Goal: Transaction & Acquisition: Purchase product/service

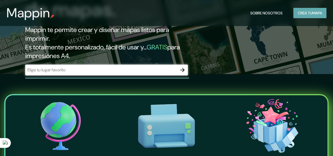
click at [321, 12] on font "mapa" at bounding box center [318, 13] width 10 height 5
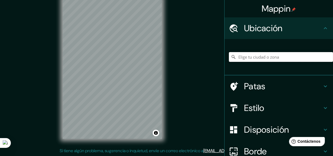
click at [263, 58] on input "Elige tu ciudad o zona" at bounding box center [281, 57] width 104 height 10
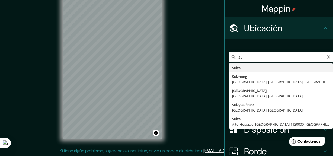
type input "s"
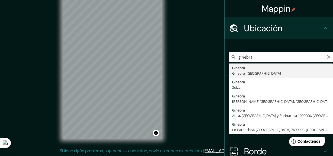
type input "Ginebra, [GEOGRAPHIC_DATA]"
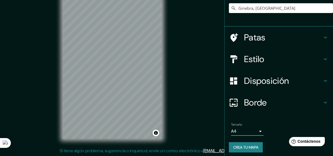
scroll to position [49, 0]
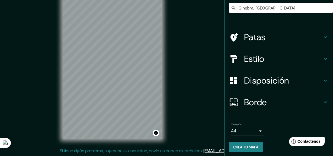
click at [287, 61] on h4 "Estilo" at bounding box center [283, 58] width 78 height 11
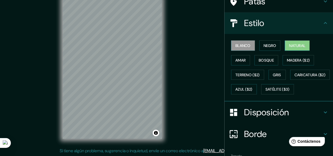
click at [294, 44] on font "Natural" at bounding box center [297, 45] width 16 height 5
click at [269, 61] on font "Bosque" at bounding box center [266, 60] width 15 height 5
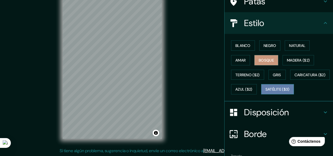
click at [266, 93] on font "Satélite ($3)" at bounding box center [278, 89] width 24 height 7
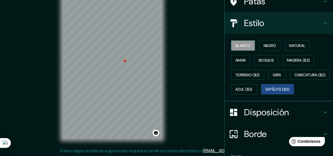
click at [236, 43] on font "Blanco" at bounding box center [243, 45] width 15 height 5
click at [264, 43] on font "Negro" at bounding box center [270, 45] width 13 height 5
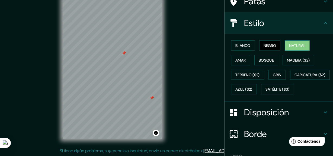
click at [291, 40] on button "Natural" at bounding box center [297, 45] width 25 height 10
click at [243, 57] on font "Amar" at bounding box center [241, 60] width 10 height 7
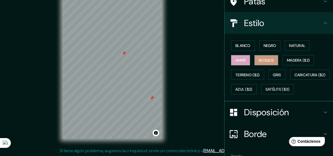
click at [259, 59] on font "Bosque" at bounding box center [266, 60] width 15 height 5
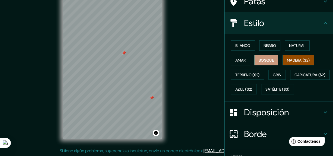
click at [289, 61] on font "Madera ($2)" at bounding box center [298, 60] width 23 height 5
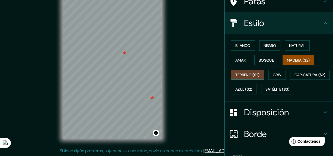
click at [250, 75] on font "Terreno ($2)" at bounding box center [248, 74] width 24 height 5
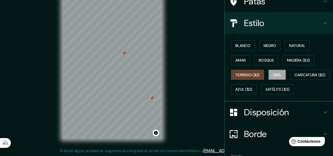
click at [270, 74] on button "Gris" at bounding box center [277, 75] width 17 height 10
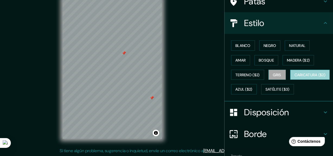
click at [295, 78] on font "Caricatura ($2)" at bounding box center [310, 74] width 31 height 7
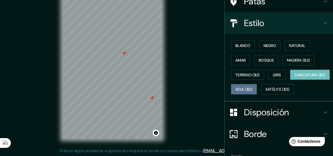
click at [257, 89] on button "Azul ($2)" at bounding box center [244, 89] width 26 height 10
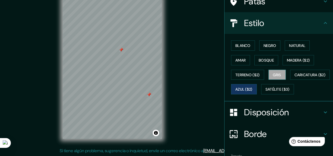
click at [274, 74] on font "Gris" at bounding box center [277, 74] width 8 height 5
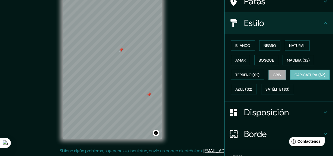
click at [295, 77] on font "Caricatura ($2)" at bounding box center [310, 74] width 31 height 5
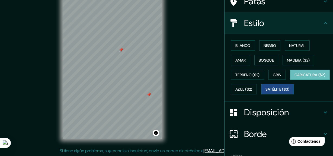
click at [266, 92] on font "Satélite ($3)" at bounding box center [278, 89] width 24 height 5
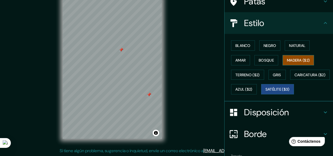
click at [296, 55] on button "Madera ($2)" at bounding box center [298, 60] width 31 height 10
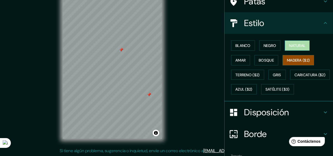
click at [294, 45] on font "Natural" at bounding box center [297, 45] width 16 height 5
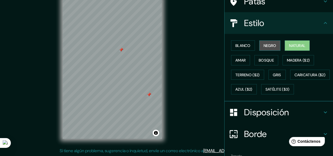
click at [276, 48] on button "Negro" at bounding box center [269, 45] width 21 height 10
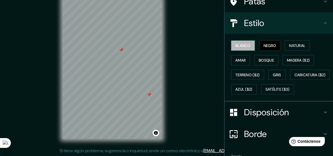
click at [246, 46] on font "Blanco" at bounding box center [243, 45] width 15 height 5
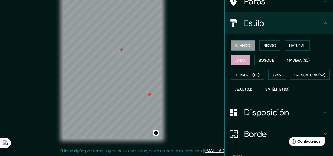
click at [237, 60] on font "Amar" at bounding box center [241, 60] width 10 height 5
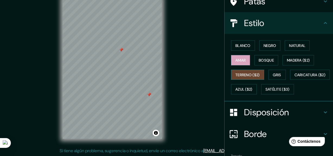
click at [236, 76] on font "Terreno ($2)" at bounding box center [248, 74] width 24 height 5
click at [262, 58] on font "Bosque" at bounding box center [266, 60] width 15 height 5
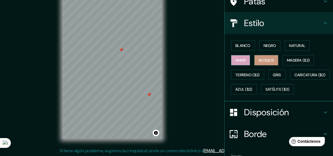
click at [240, 58] on font "Amar" at bounding box center [241, 60] width 10 height 5
click at [276, 75] on font "Gris" at bounding box center [277, 74] width 8 height 5
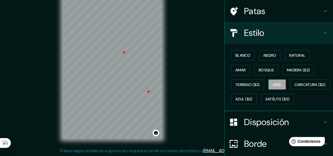
scroll to position [0, 0]
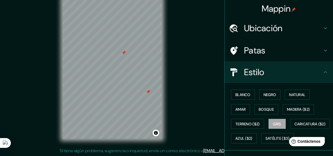
click at [297, 29] on h4 "Ubicación" at bounding box center [283, 28] width 78 height 11
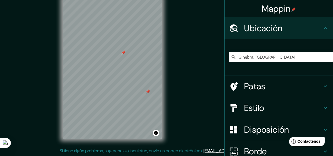
click at [298, 27] on h4 "Ubicación" at bounding box center [283, 28] width 78 height 11
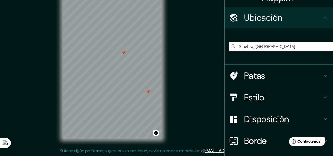
scroll to position [16, 0]
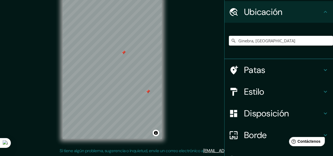
click at [285, 76] on div "Patas" at bounding box center [279, 70] width 109 height 22
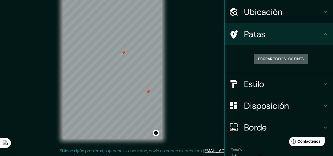
click at [284, 57] on font "Borrar todos los pines" at bounding box center [281, 58] width 46 height 5
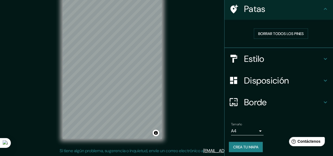
scroll to position [43, 0]
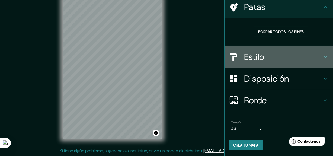
click at [271, 63] on div "Estilo" at bounding box center [279, 57] width 109 height 22
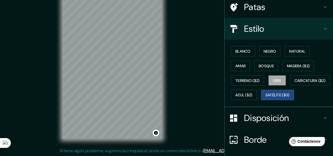
click at [261, 100] on button "Satélite ($3)" at bounding box center [277, 95] width 33 height 10
click at [259, 65] on font "Bosque" at bounding box center [266, 65] width 15 height 5
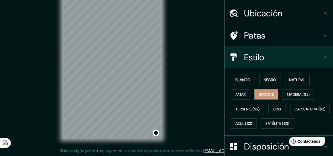
scroll to position [11, 0]
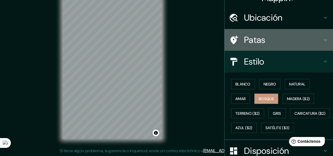
click at [288, 45] on h4 "Patas" at bounding box center [283, 39] width 78 height 11
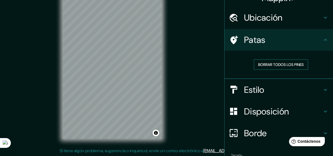
drag, startPoint x: 284, startPoint y: 59, endPoint x: 283, endPoint y: 64, distance: 5.0
click at [283, 64] on font "Borrar todos los pines" at bounding box center [281, 64] width 46 height 5
click at [286, 63] on font "Borrar todos los pines" at bounding box center [281, 64] width 46 height 5
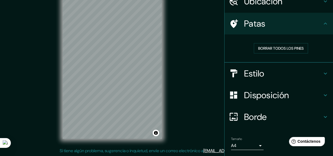
click at [290, 63] on ul "Ubicación Ginebra, Suiza Patas Borrar todos los pines Estilo Disposición Borde …" at bounding box center [279, 82] width 109 height 183
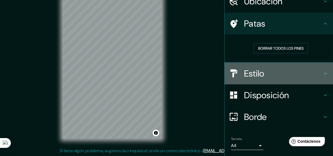
click at [292, 71] on h4 "Estilo" at bounding box center [283, 73] width 78 height 11
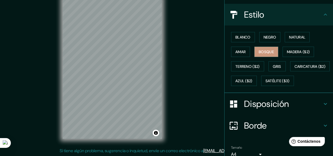
scroll to position [60, 0]
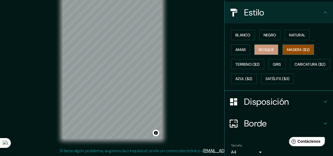
click at [292, 44] on button "Madera ($2)" at bounding box center [298, 49] width 31 height 10
click at [130, 150] on div "Mappin Ubicación Ginebra, Suiza Patas Estilo Blanco Negro Natural [PERSON_NAME]…" at bounding box center [166, 73] width 333 height 167
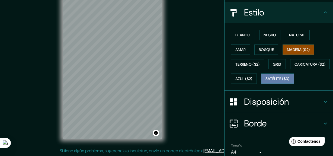
click at [261, 84] on button "Satélite ($3)" at bounding box center [277, 79] width 33 height 10
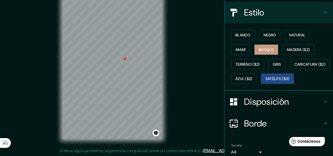
click at [268, 52] on button "Bosque" at bounding box center [267, 49] width 24 height 10
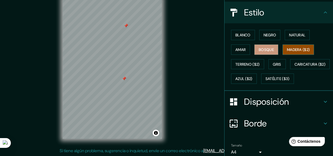
click at [300, 49] on font "Madera ($2)" at bounding box center [298, 49] width 23 height 5
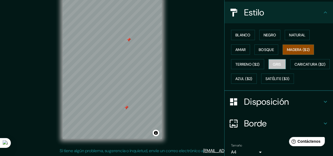
click at [283, 62] on button "Gris" at bounding box center [277, 64] width 17 height 10
